Goal: Information Seeking & Learning: Learn about a topic

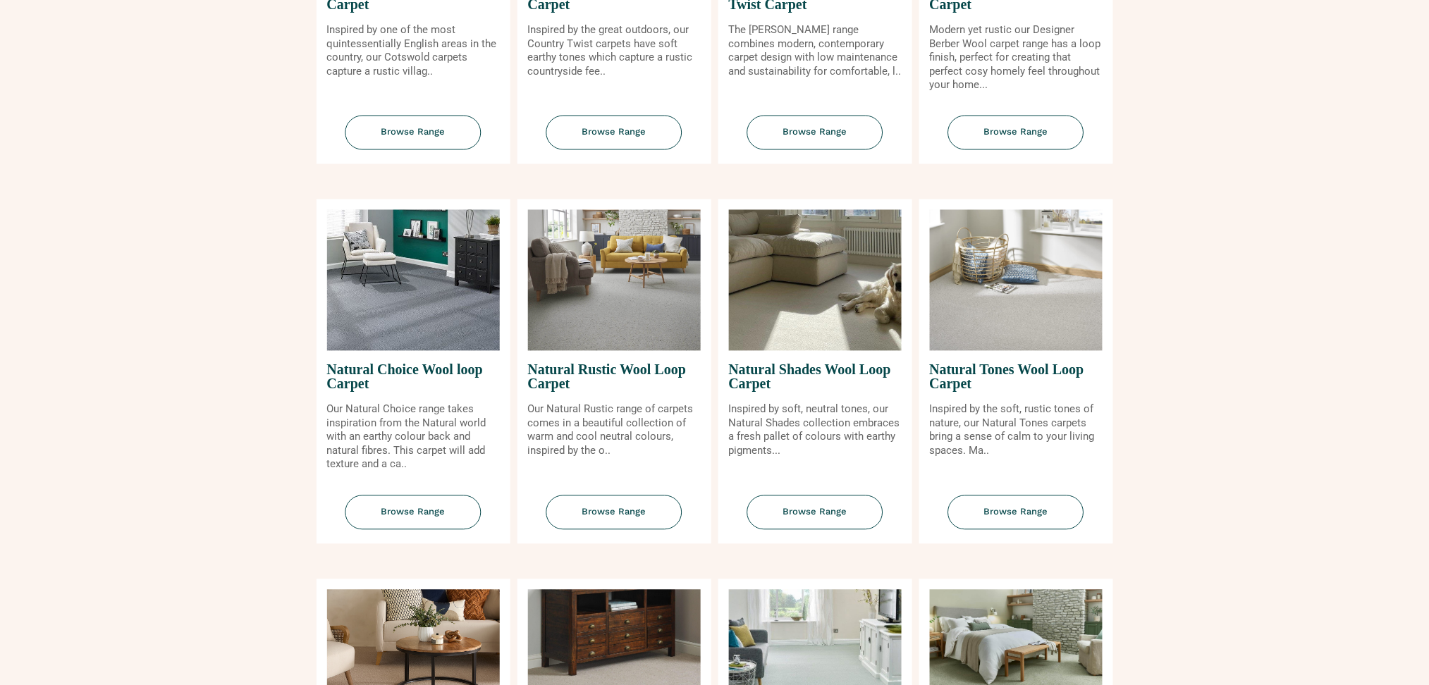
scroll to position [940, 0]
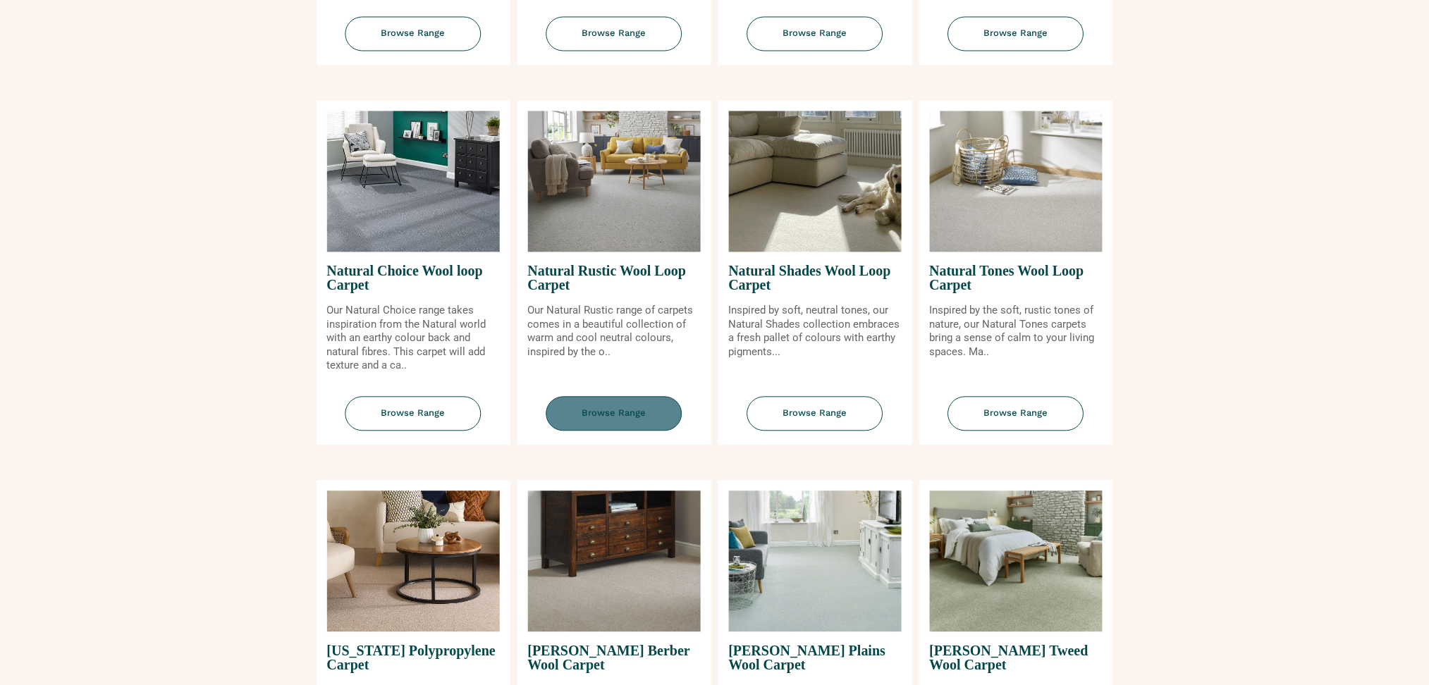
click at [632, 405] on span "Browse Range" at bounding box center [614, 414] width 136 height 35
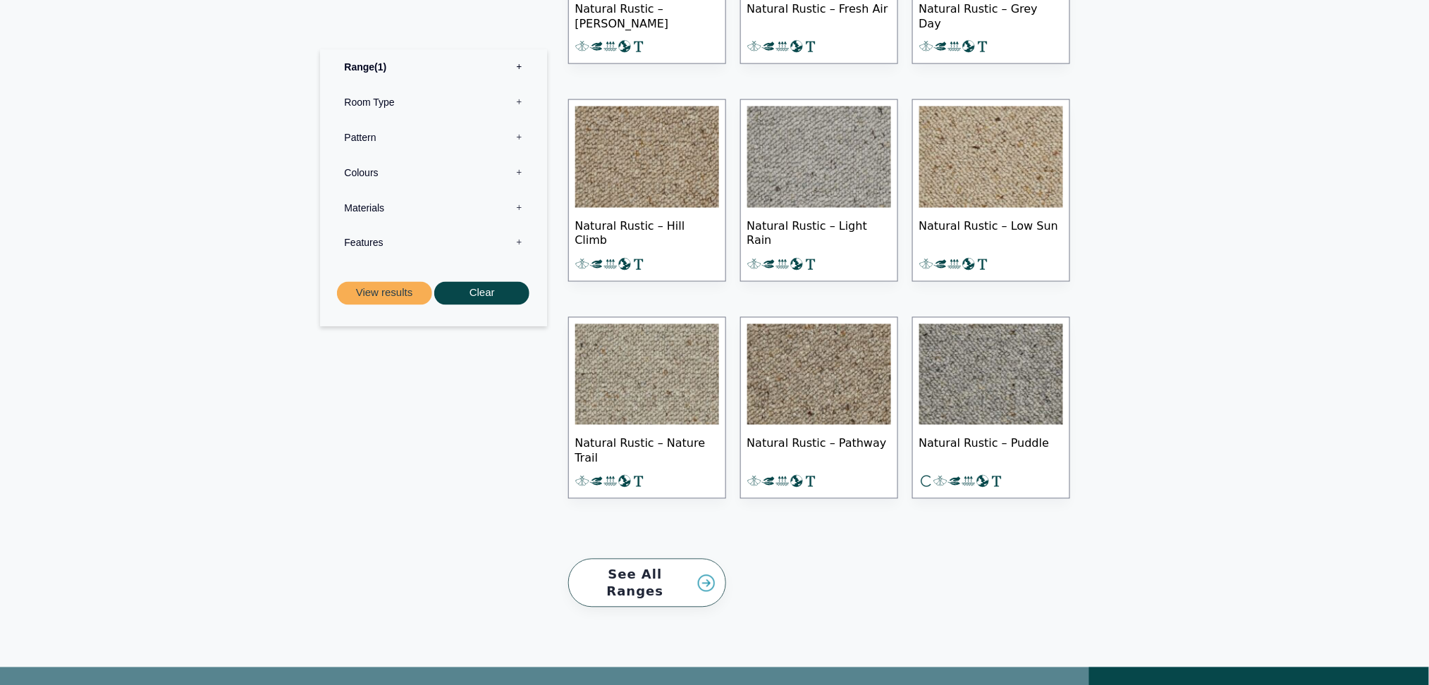
scroll to position [751, 0]
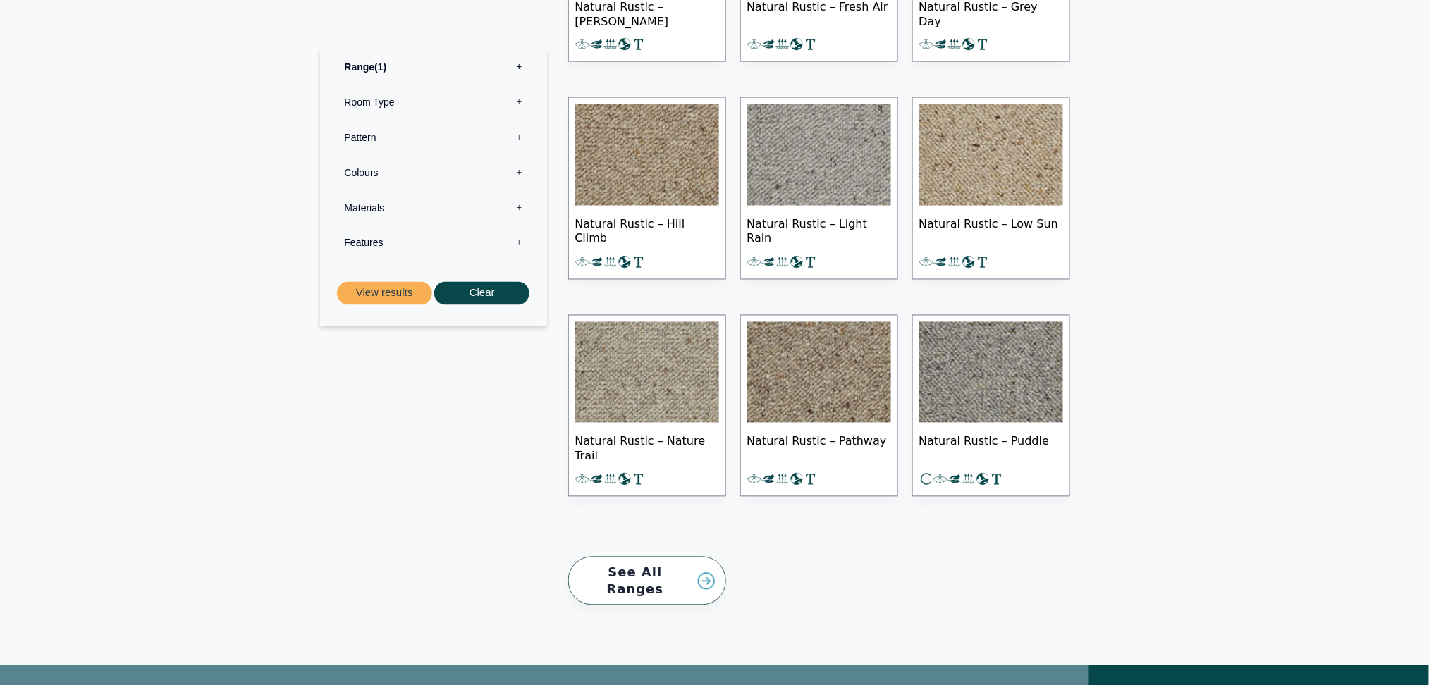
click at [677, 134] on img at bounding box center [647, 155] width 144 height 102
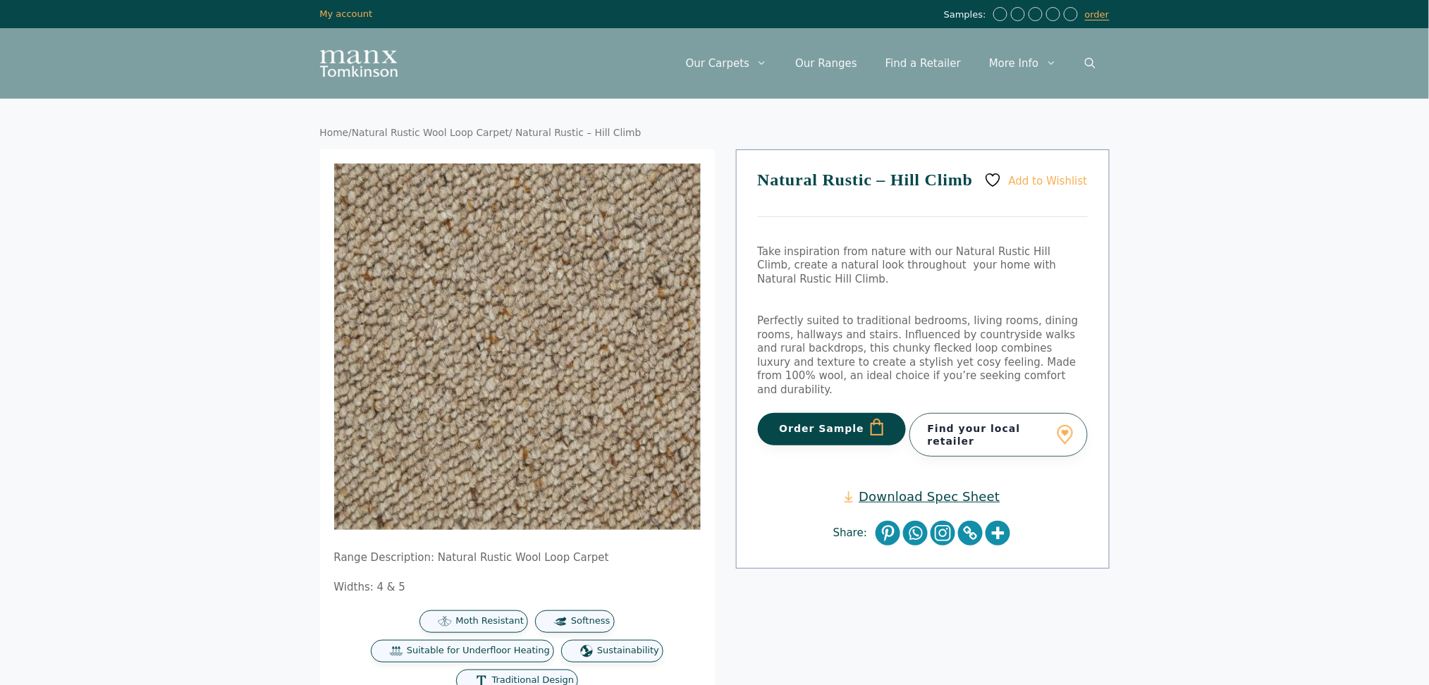
scroll to position [94, 0]
